Goal: Transaction & Acquisition: Subscribe to service/newsletter

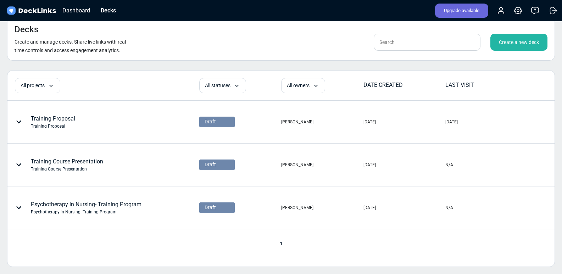
click at [528, 48] on div "Create a new deck" at bounding box center [519, 42] width 57 height 17
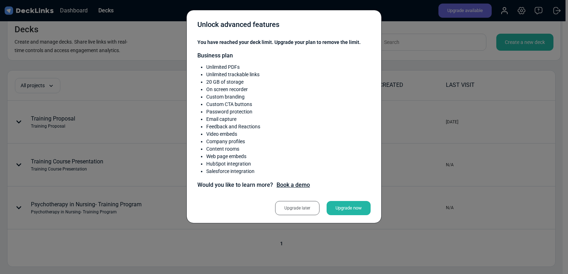
click at [471, 55] on div "Unlock advanced features You have reached your deck limit. Upgrade your plan to…" at bounding box center [284, 137] width 568 height 274
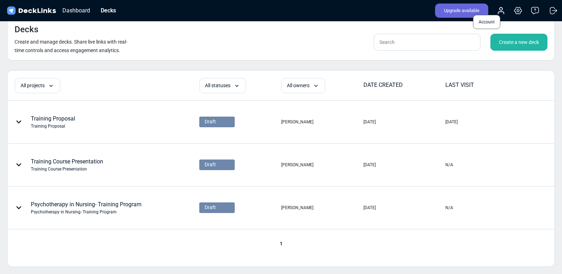
click at [502, 10] on circle at bounding box center [501, 8] width 3 height 3
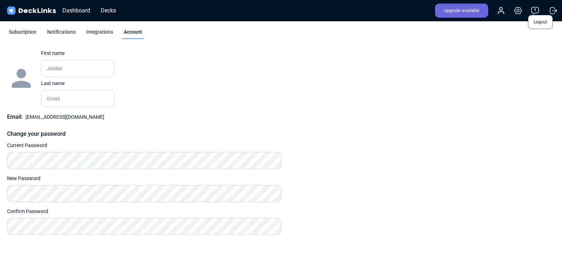
click at [553, 7] on icon at bounding box center [554, 10] width 9 height 9
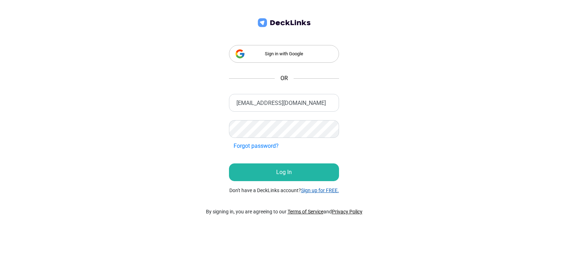
click at [323, 193] on link "Sign up for FREE." at bounding box center [320, 191] width 38 height 6
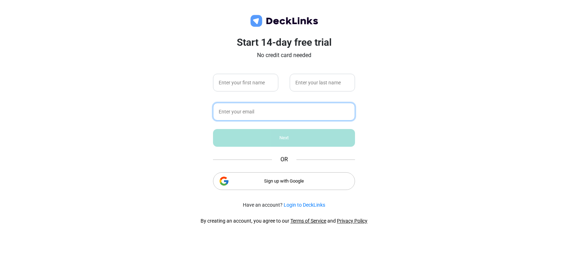
type input "[EMAIL_ADDRESS][DOMAIN_NAME]"
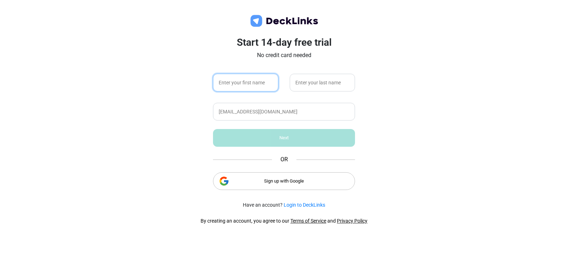
click at [251, 79] on input "text" at bounding box center [245, 83] width 65 height 18
type input "Jordan"
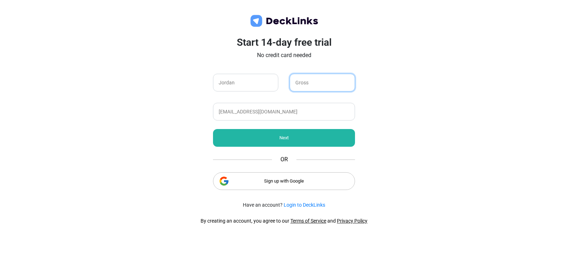
type input "Gross"
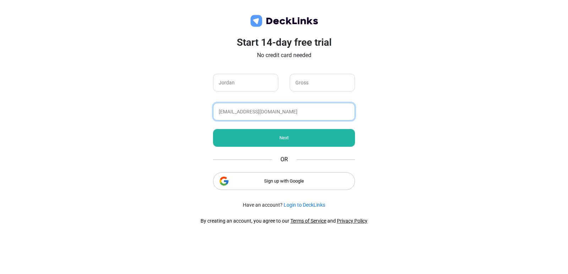
click at [265, 109] on input "[EMAIL_ADDRESS][DOMAIN_NAME]" at bounding box center [284, 112] width 142 height 18
type input "[EMAIL_ADDRESS][DOMAIN_NAME]"
click at [272, 140] on div "Next" at bounding box center [284, 138] width 142 height 18
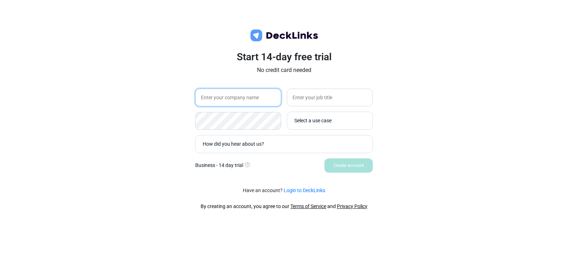
click at [253, 95] on input "text" at bounding box center [238, 98] width 86 height 18
type input "Innovative Counselling [GEOGRAPHIC_DATA]"
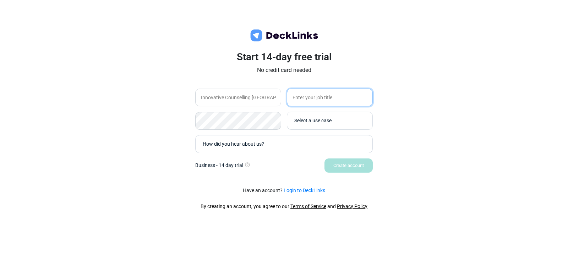
click at [318, 97] on input "text" at bounding box center [330, 98] width 86 height 18
type input "CEO, Psychotherapist"
click at [499, 125] on div "Start 14-day free trial No credit card needed Innovative Counselling Ontario CE…" at bounding box center [284, 137] width 568 height 274
click at [311, 125] on div "Select a use case" at bounding box center [328, 121] width 74 height 14
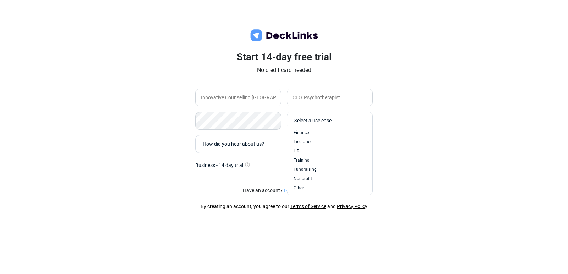
scroll to position [30, 0]
click at [304, 158] on span "Training" at bounding box center [301, 159] width 16 height 6
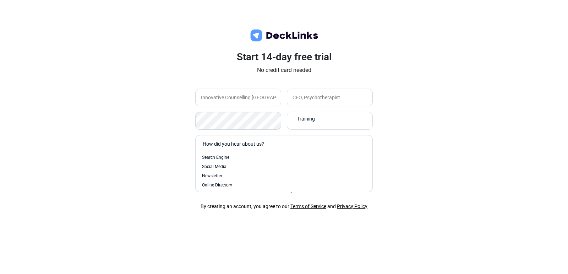
click at [275, 140] on div "How did you hear about us?" at bounding box center [286, 143] width 166 height 7
click at [221, 159] on span "Search Engine" at bounding box center [215, 157] width 27 height 6
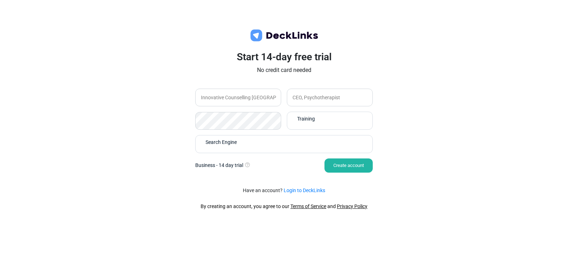
click at [351, 166] on div "Create account" at bounding box center [348, 166] width 48 height 14
